Goal: Task Accomplishment & Management: Use online tool/utility

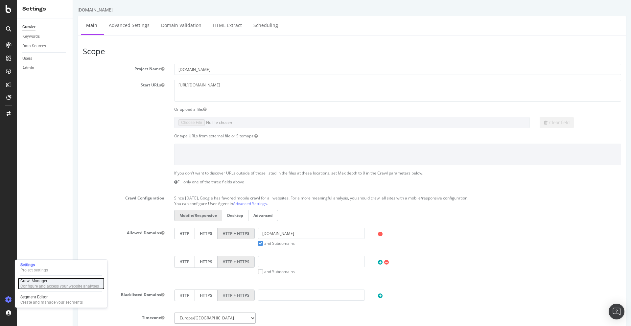
click at [46, 282] on div "Crawl Manager" at bounding box center [59, 281] width 79 height 5
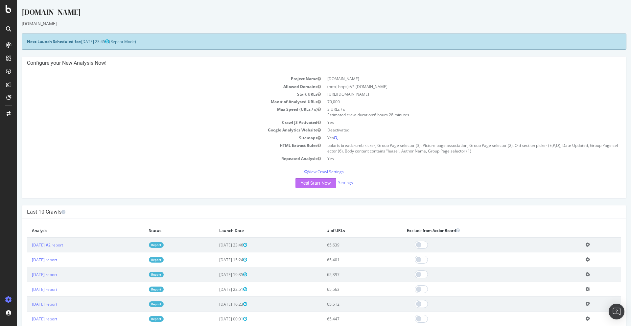
click at [320, 185] on button "Yes! Start Now" at bounding box center [316, 183] width 41 height 11
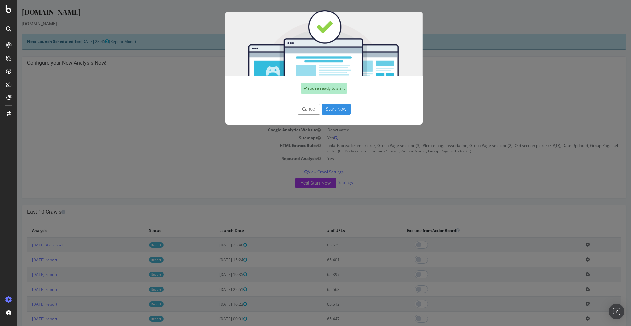
click at [332, 107] on button "Start Now" at bounding box center [336, 109] width 29 height 11
